Goal: Information Seeking & Learning: Check status

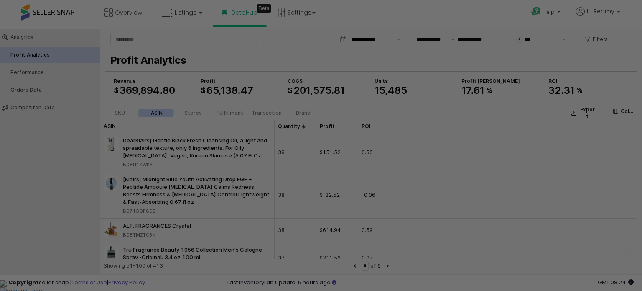
scroll to position [42, 0]
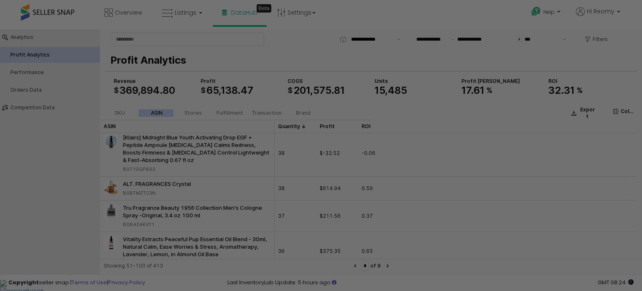
click at [151, 194] on div "B0BTMZTC3N" at bounding box center [139, 193] width 33 height 8
copy div "B0BTMZTC3N"
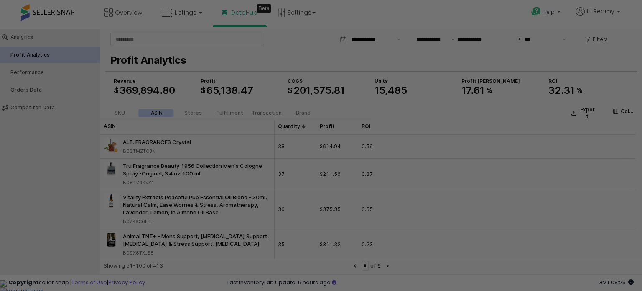
click at [142, 183] on div "B084Z4KVY1" at bounding box center [138, 183] width 31 height 8
copy div "B084Z4KVY1"
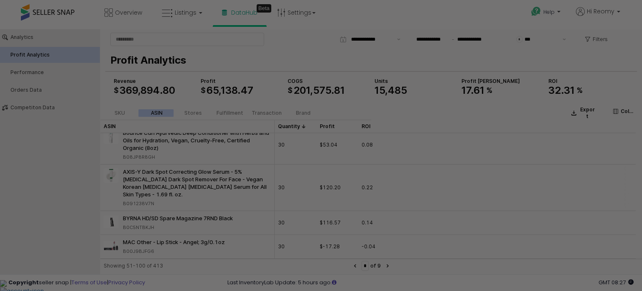
scroll to position [460, 0]
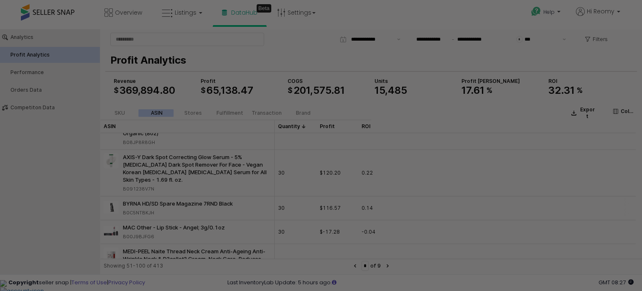
click at [147, 209] on div "B0C5NTBKJH" at bounding box center [138, 213] width 31 height 8
copy div "B0C5NTBKJH"
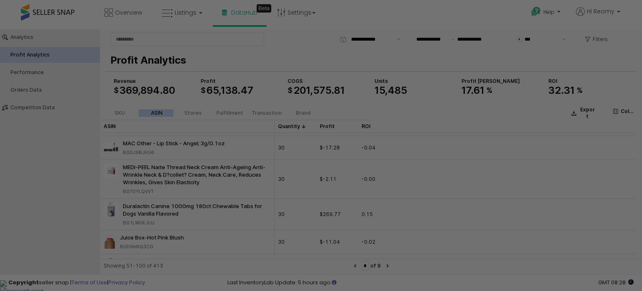
scroll to position [627, 0]
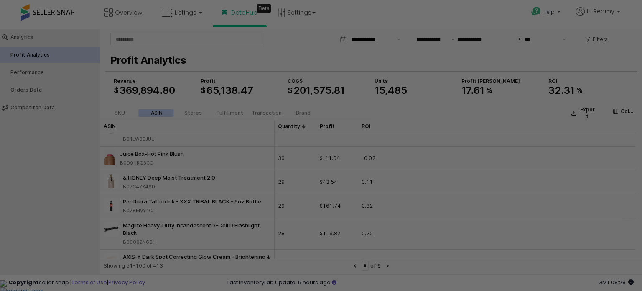
click at [144, 238] on div "B00002N6SH" at bounding box center [139, 242] width 33 height 8
copy div "B00002N6SH"
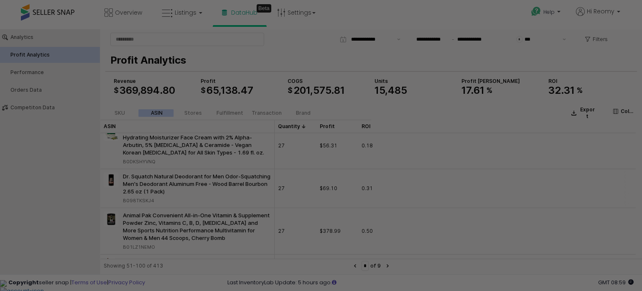
scroll to position [795, 0]
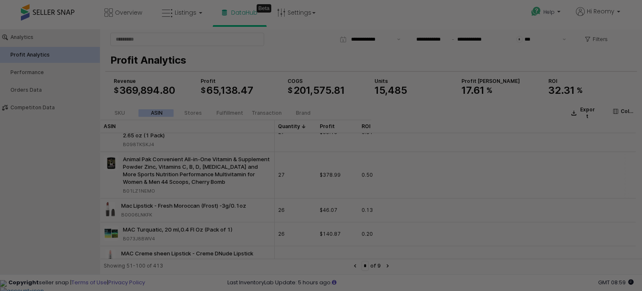
click at [147, 187] on div "B01LZ1NEMO" at bounding box center [139, 191] width 32 height 8
copy div "B01LZ1NEMO"
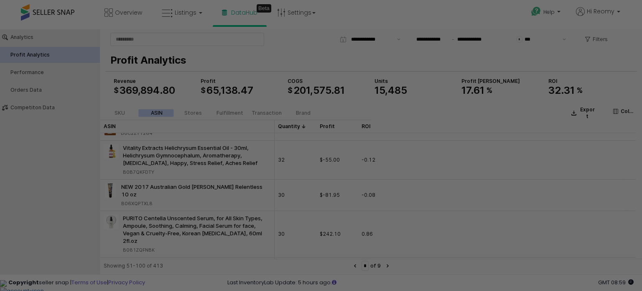
scroll to position [167, 0]
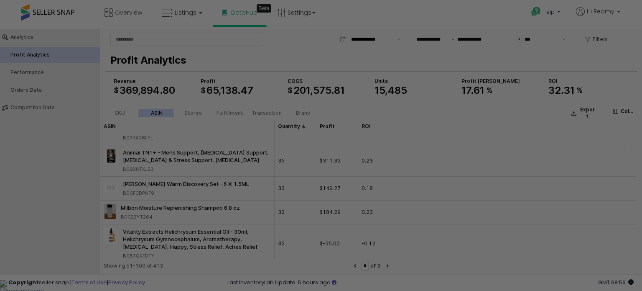
click at [144, 169] on div "B09X8TXJ5B" at bounding box center [138, 169] width 31 height 8
copy div "B09X8TXJ5B"
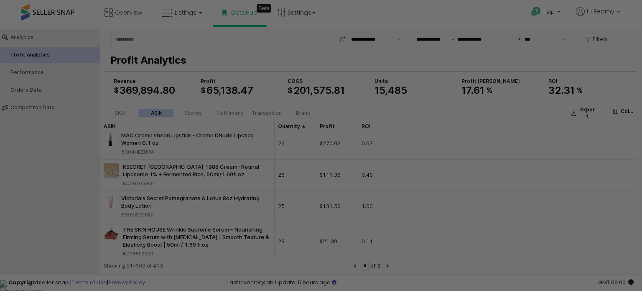
scroll to position [920, 0]
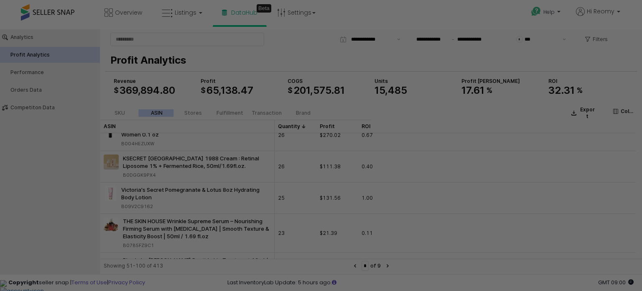
click at [140, 205] on div "B09V2C9162" at bounding box center [137, 206] width 32 height 8
copy div "B09V2C9162"
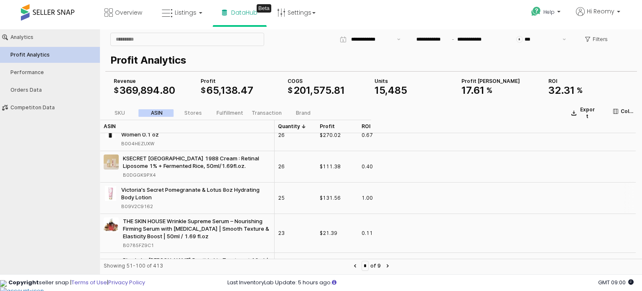
copy div "B09V2C9162"
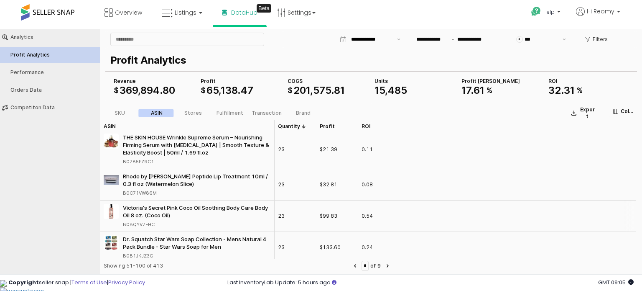
scroll to position [1045, 0]
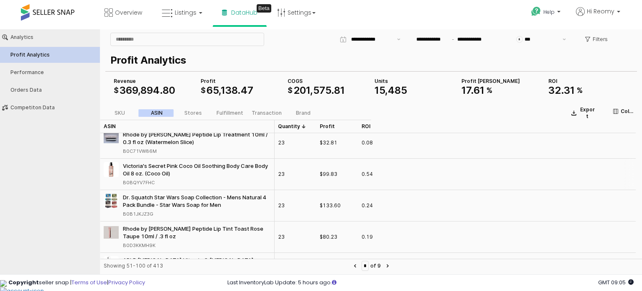
click at [148, 181] on div "B0BQYV7FHC" at bounding box center [139, 183] width 32 height 8
copy div "B0BQYV7FHC"
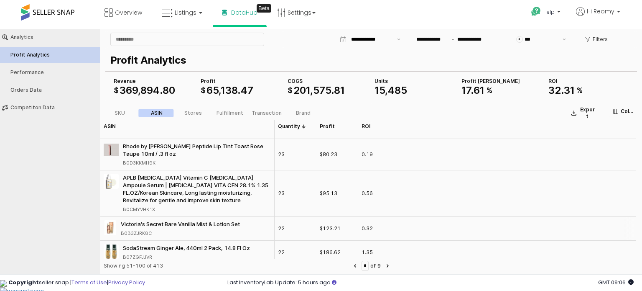
scroll to position [1129, 0]
click at [148, 208] on div "B0CMYVHK1X" at bounding box center [139, 208] width 32 height 8
click at [148, 207] on div "B0CMYVHK1X" at bounding box center [139, 208] width 32 height 8
copy div "B0CMYVHK1X"
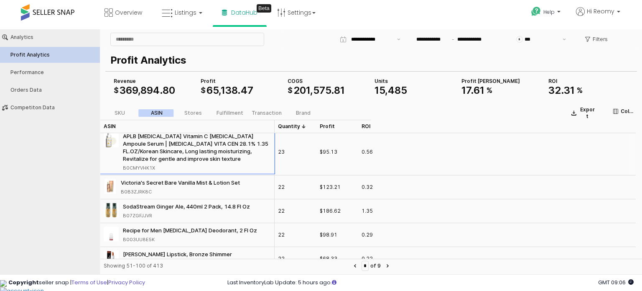
scroll to position [1171, 0]
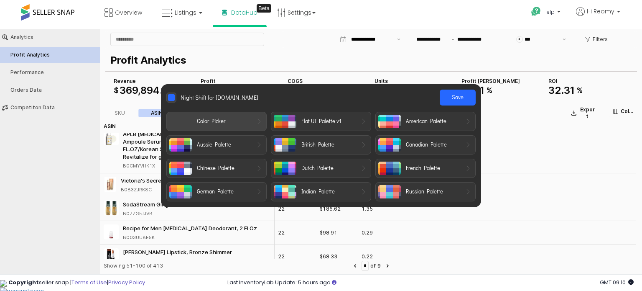
click at [248, 131] on div "Color Picker Flat UI Palette v1 American Palette Aussie Palette British Palette…" at bounding box center [320, 156] width 309 height 89
click at [245, 123] on div "Color Picker" at bounding box center [226, 121] width 59 height 8
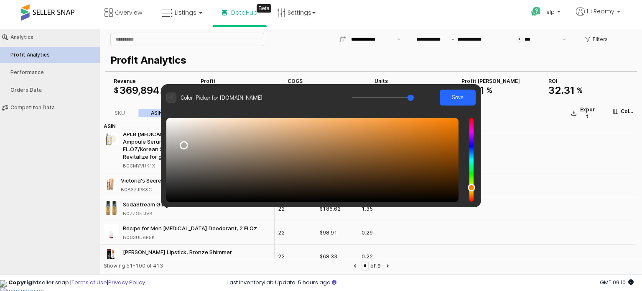
click at [184, 145] on div at bounding box center [312, 160] width 292 height 84
click at [192, 155] on div at bounding box center [312, 160] width 292 height 84
drag, startPoint x: 393, startPoint y: 94, endPoint x: 406, endPoint y: 94, distance: 13.0
type input "*****"
click at [406, 94] on input "range" at bounding box center [383, 97] width 62 height 7
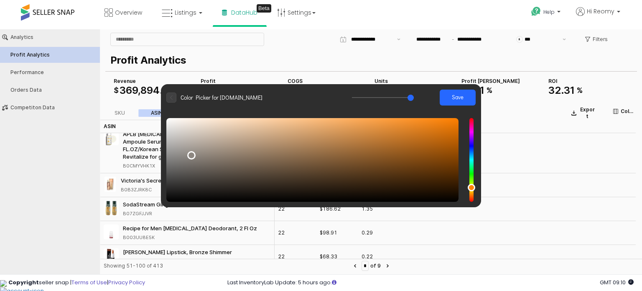
click at [207, 182] on div at bounding box center [312, 160] width 292 height 84
click at [187, 180] on div at bounding box center [312, 160] width 292 height 84
click at [174, 96] on div at bounding box center [171, 97] width 10 height 10
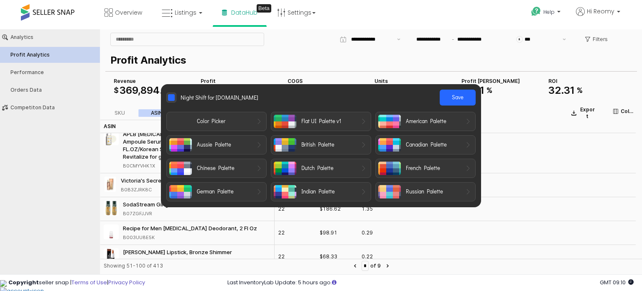
click at [171, 96] on div at bounding box center [171, 97] width 7 height 7
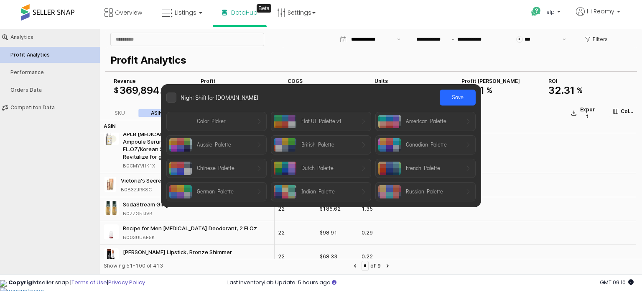
click at [171, 96] on label at bounding box center [171, 97] width 10 height 10
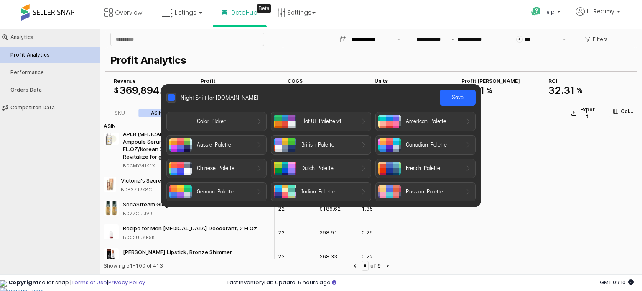
click at [171, 96] on div at bounding box center [171, 97] width 7 height 7
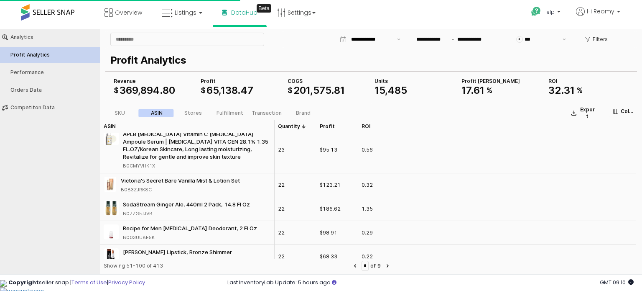
click at [94, 157] on div "Night Shift for app4.sellersnap.io Save Color Picker Flat UI Palette v1 America…" at bounding box center [321, 145] width 642 height 291
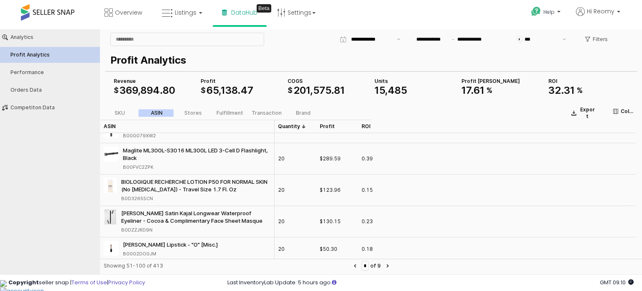
scroll to position [1468, 0]
click at [389, 266] on icon "Next page" at bounding box center [388, 265] width 2 height 3
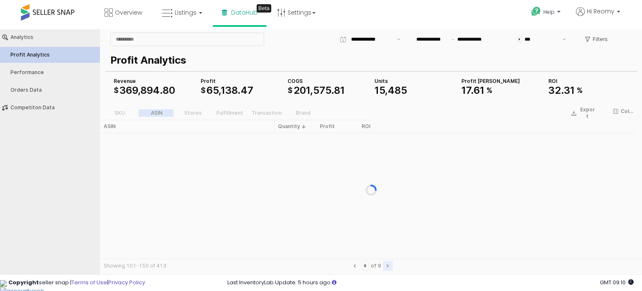
scroll to position [0, 0]
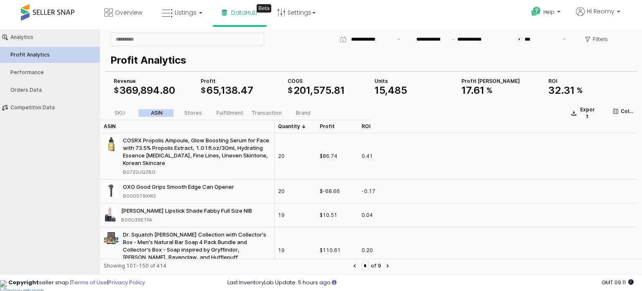
drag, startPoint x: 57, startPoint y: 189, endPoint x: 131, endPoint y: 140, distance: 88.8
click at [57, 189] on div "Analytics Profit Analytics Performance Orders Data Competiton Data" at bounding box center [50, 149] width 100 height 241
click at [70, 180] on div "Analytics Profit Analytics Performance Orders Data Competiton Data" at bounding box center [50, 149] width 100 height 241
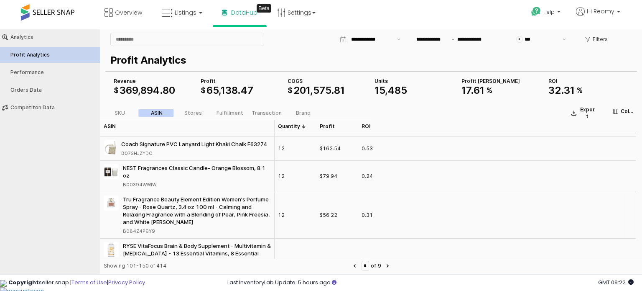
scroll to position [1296, 0]
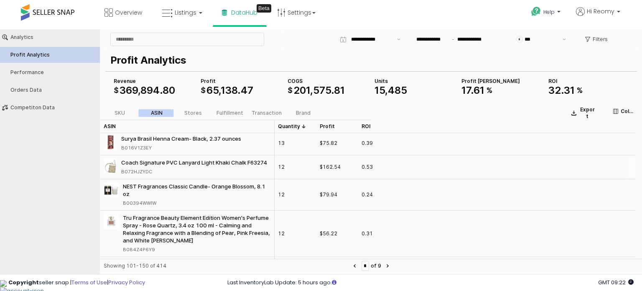
click at [135, 170] on div "B072HJZYDC" at bounding box center [136, 172] width 31 height 8
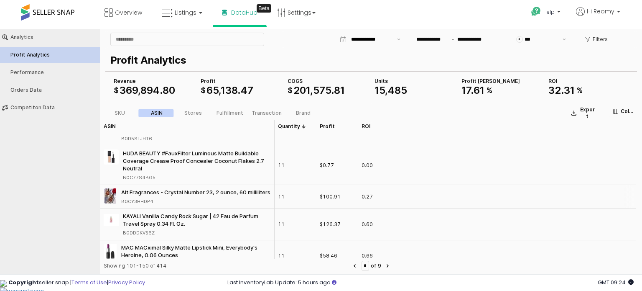
scroll to position [1566, 0]
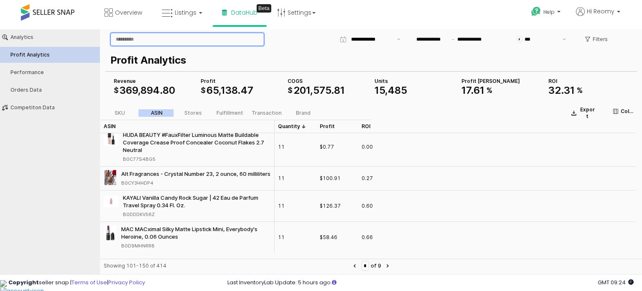
click at [149, 38] on input "App Frame" at bounding box center [187, 39] width 153 height 13
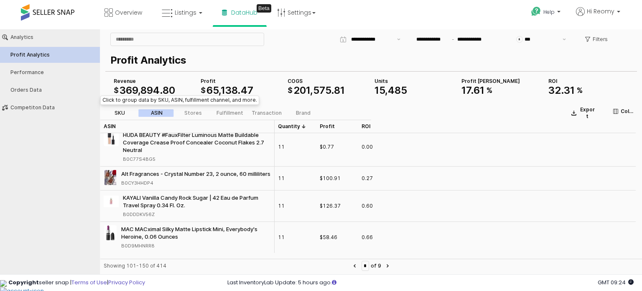
click at [122, 112] on div "SKU" at bounding box center [120, 113] width 10 height 6
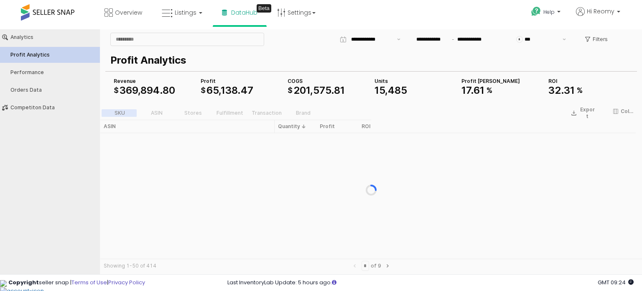
type input "*"
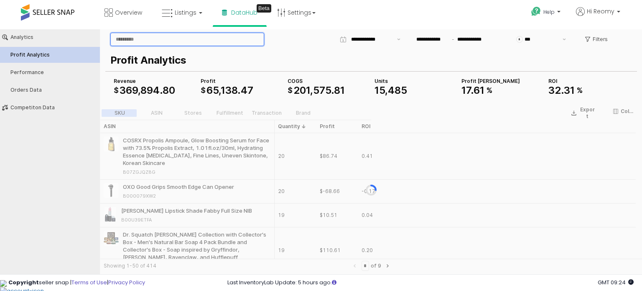
click at [140, 38] on input "App Frame" at bounding box center [187, 39] width 153 height 13
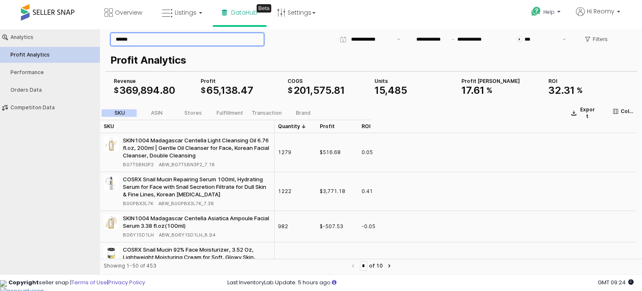
type input "******"
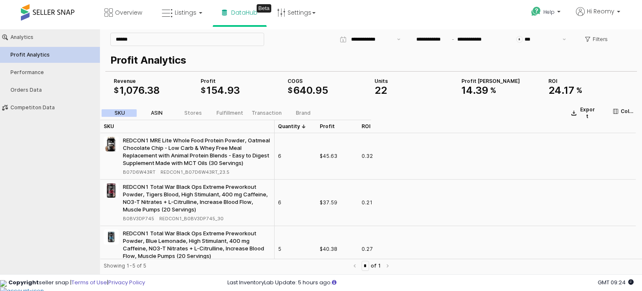
click at [156, 114] on div "ASIN" at bounding box center [157, 113] width 12 height 6
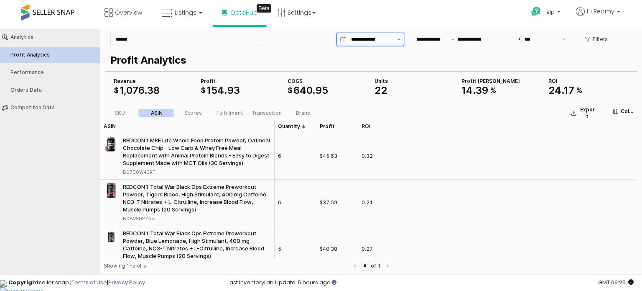
click at [400, 39] on icon "Show suggestions" at bounding box center [398, 39] width 3 height 2
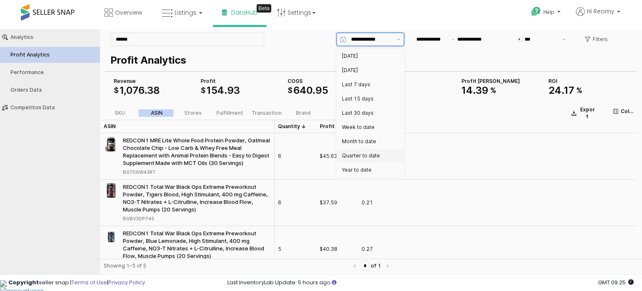
click at [369, 152] on div "Quarter to date" at bounding box center [368, 155] width 52 height 7
type input "**********"
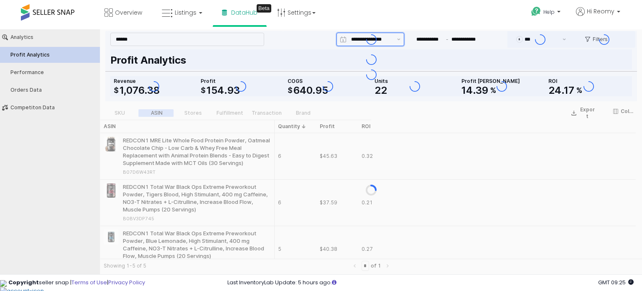
type input "**********"
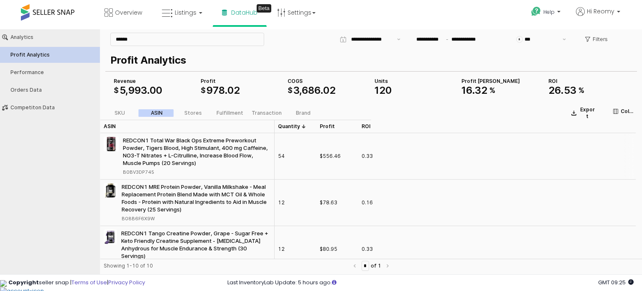
click at [151, 171] on div "B0BV3DP745" at bounding box center [138, 172] width 31 height 8
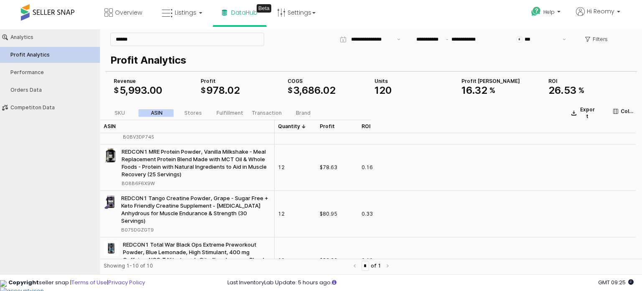
scroll to position [42, 0]
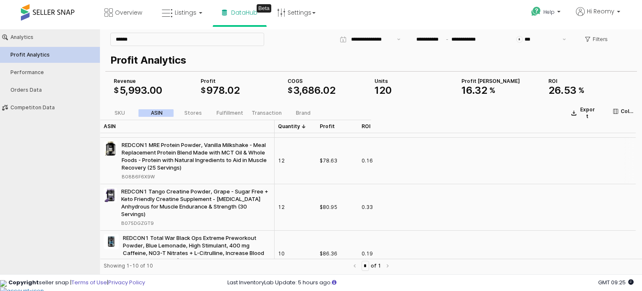
click at [147, 179] on div "B08B6F6X9W" at bounding box center [138, 177] width 33 height 8
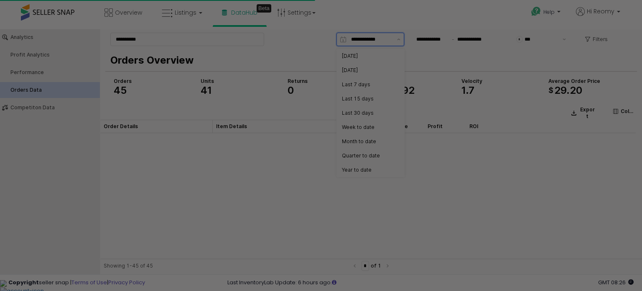
scroll to position [544, 0]
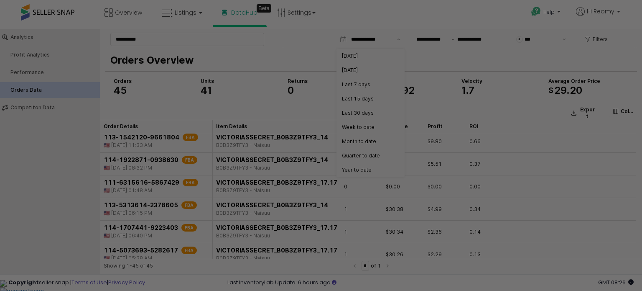
click at [211, 63] on p "Orders Overview" at bounding box center [369, 60] width 519 height 15
click at [197, 43] on input "**********" at bounding box center [187, 39] width 153 height 13
paste input "App Frame"
type input "**********"
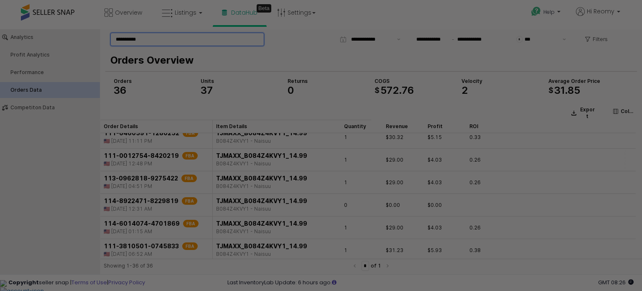
scroll to position [502, 0]
